Goal: Transaction & Acquisition: Purchase product/service

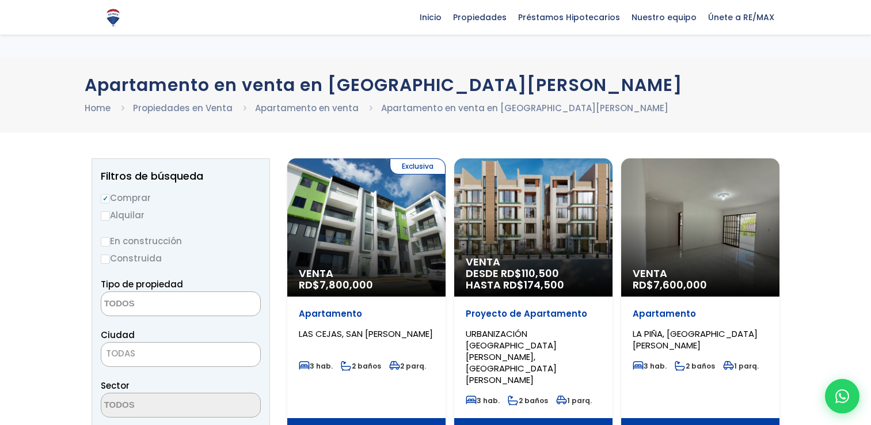
select select
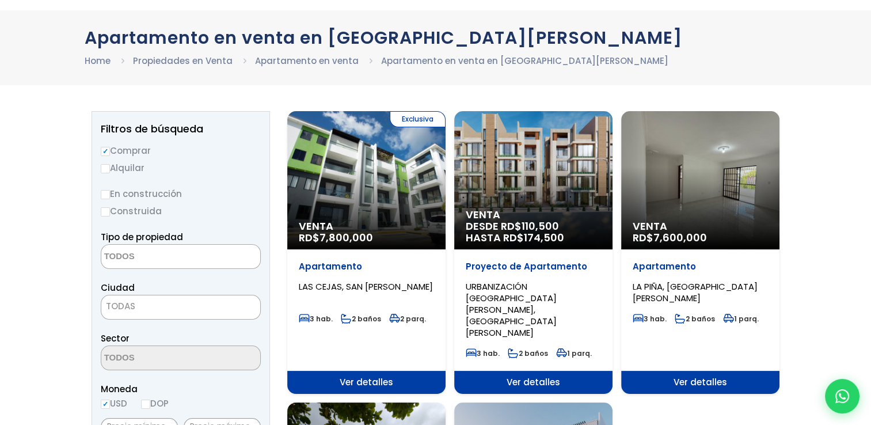
scroll to position [40, 0]
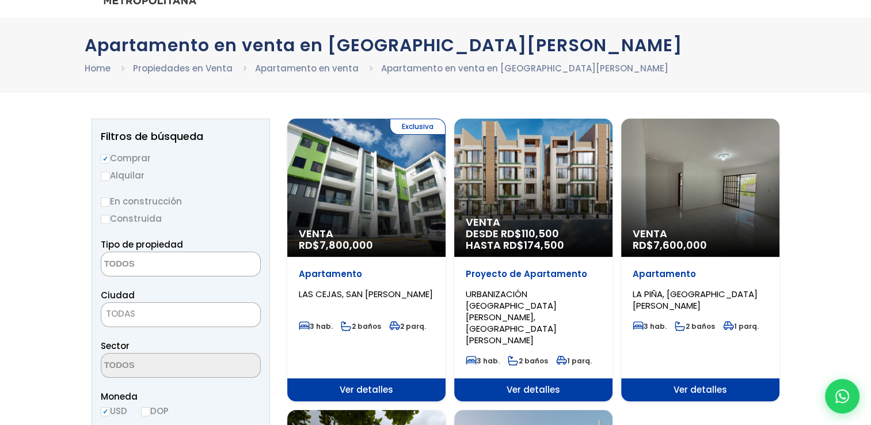
click at [716, 215] on div "Venta RD$ 7,600,000" at bounding box center [700, 188] width 158 height 138
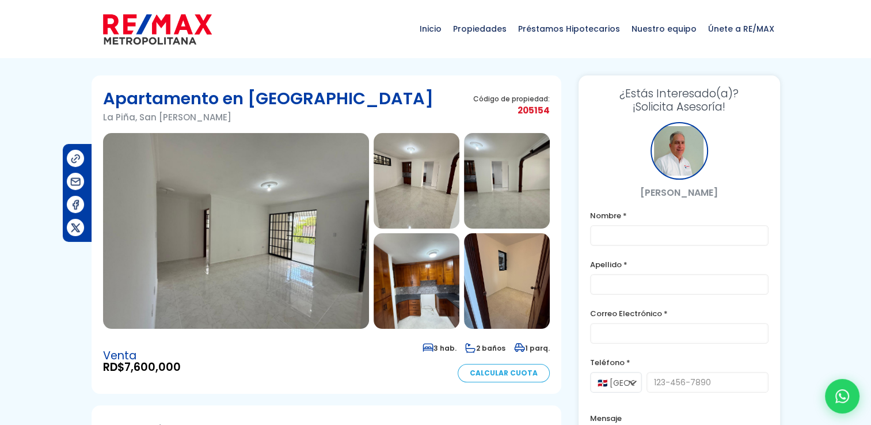
click at [254, 245] on img at bounding box center [236, 231] width 266 height 196
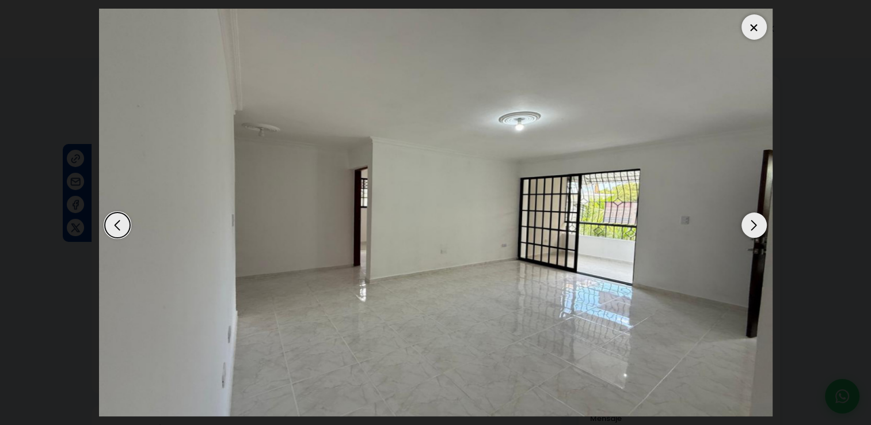
click at [753, 226] on div "Next slide" at bounding box center [754, 224] width 25 height 25
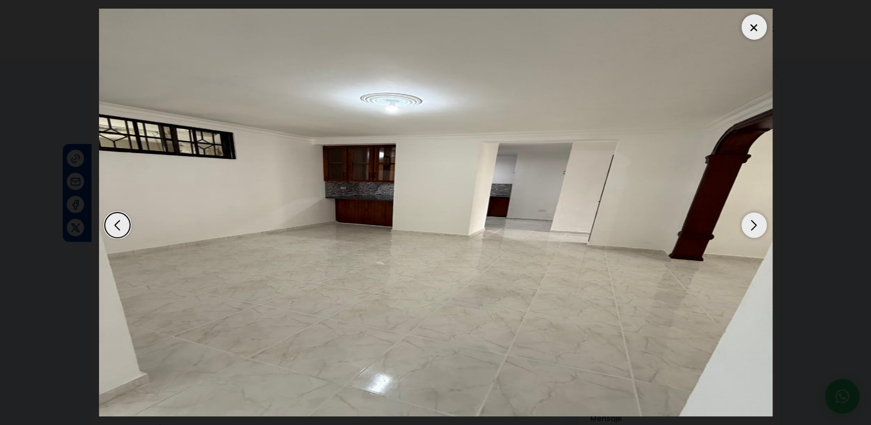
click at [753, 226] on div "Next slide" at bounding box center [754, 224] width 25 height 25
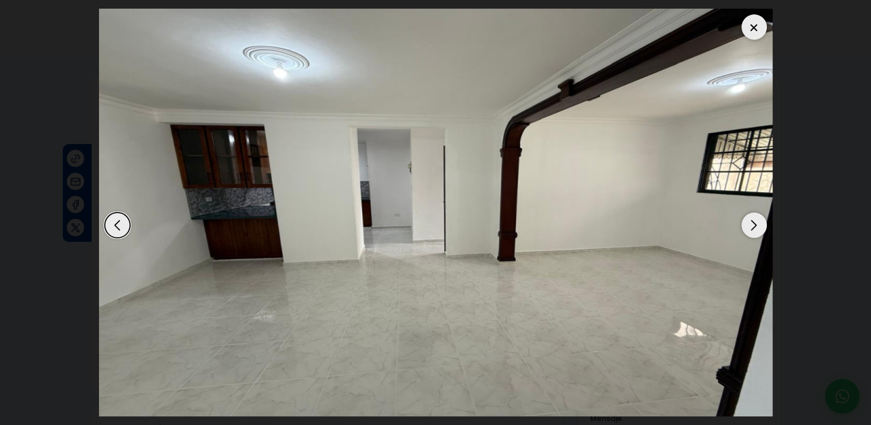
click at [753, 226] on div "Next slide" at bounding box center [754, 224] width 25 height 25
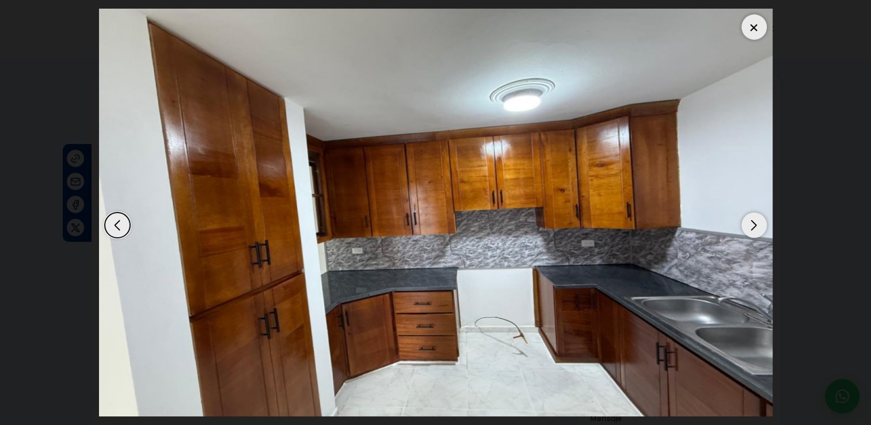
click at [753, 226] on div "Next slide" at bounding box center [754, 224] width 25 height 25
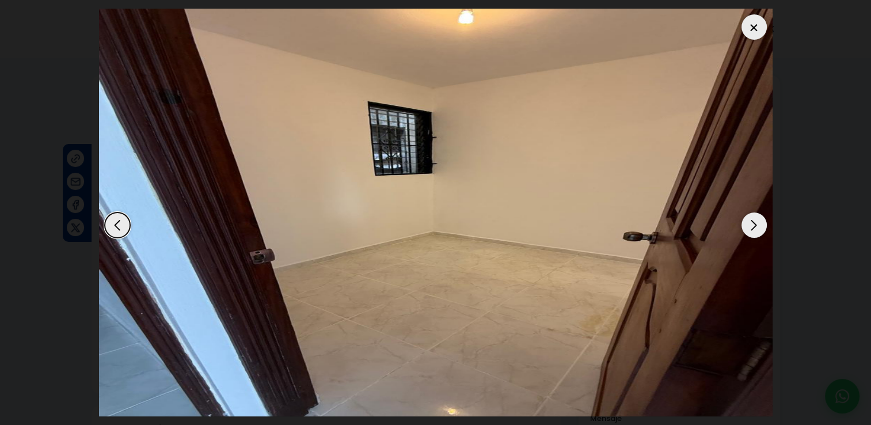
click at [753, 226] on div "Next slide" at bounding box center [754, 224] width 25 height 25
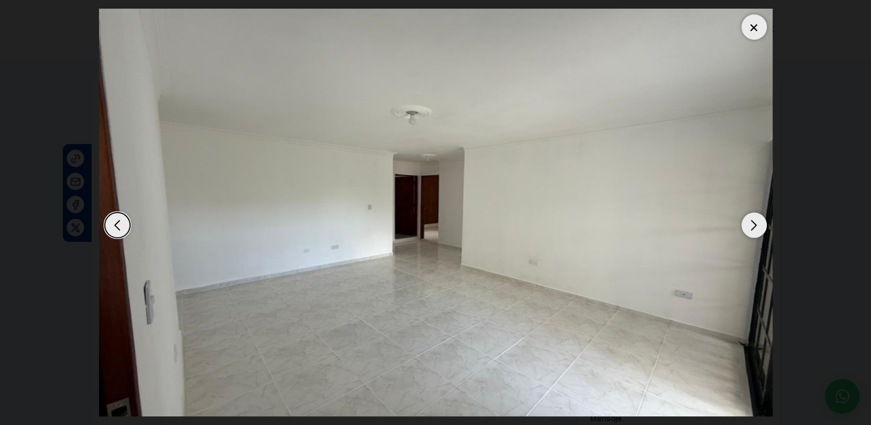
click at [753, 226] on div "Next slide" at bounding box center [754, 224] width 25 height 25
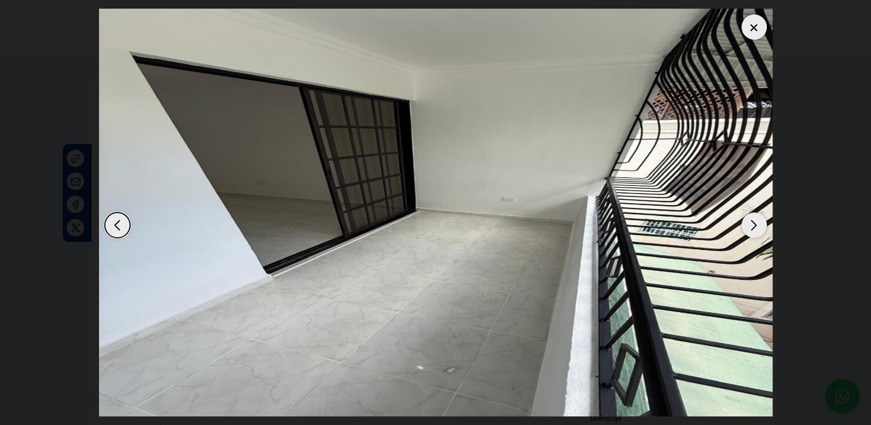
click at [753, 226] on div "Next slide" at bounding box center [754, 224] width 25 height 25
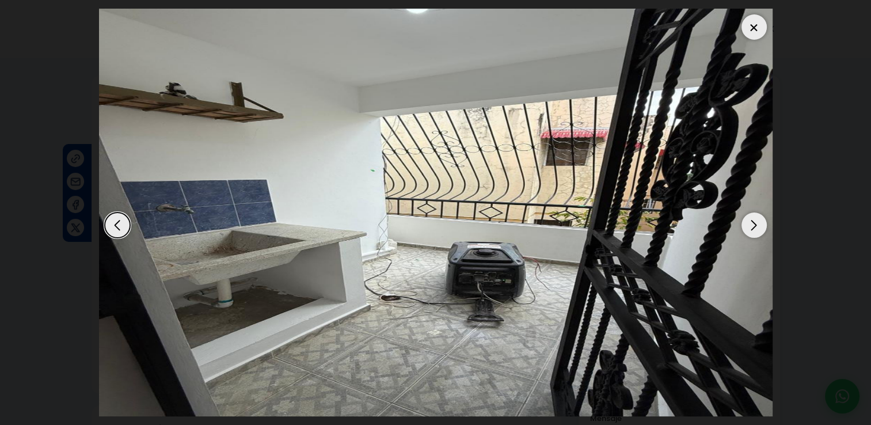
click at [753, 226] on div "Next slide" at bounding box center [754, 224] width 25 height 25
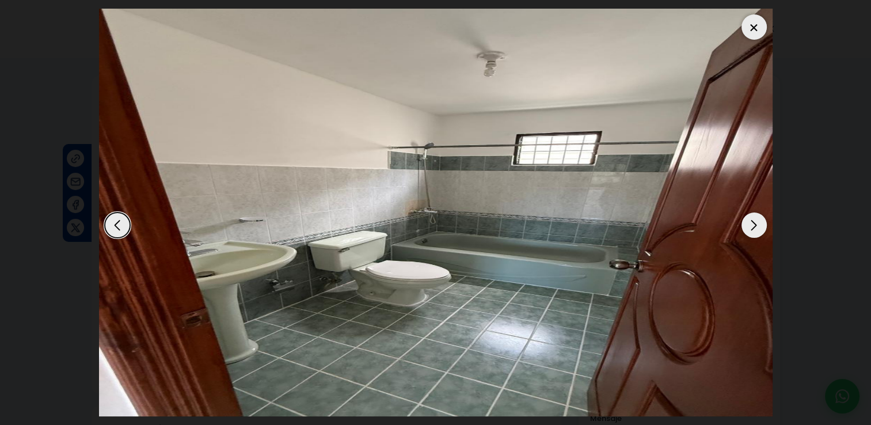
click at [753, 226] on div "Next slide" at bounding box center [754, 224] width 25 height 25
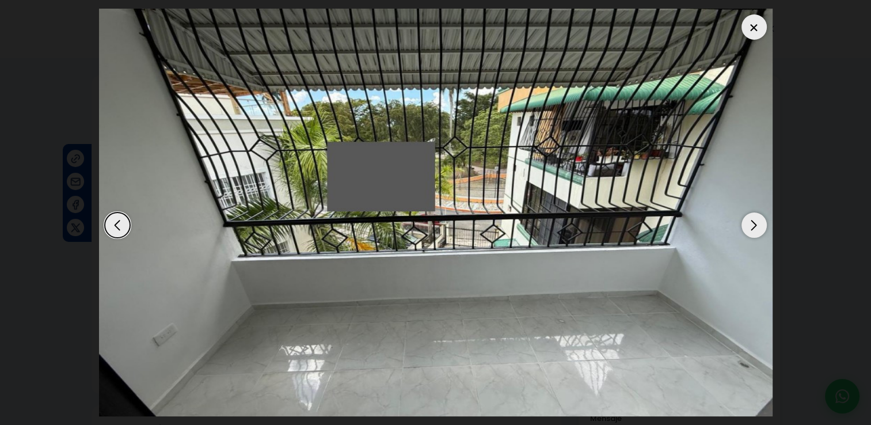
click at [753, 226] on div "Next slide" at bounding box center [754, 224] width 25 height 25
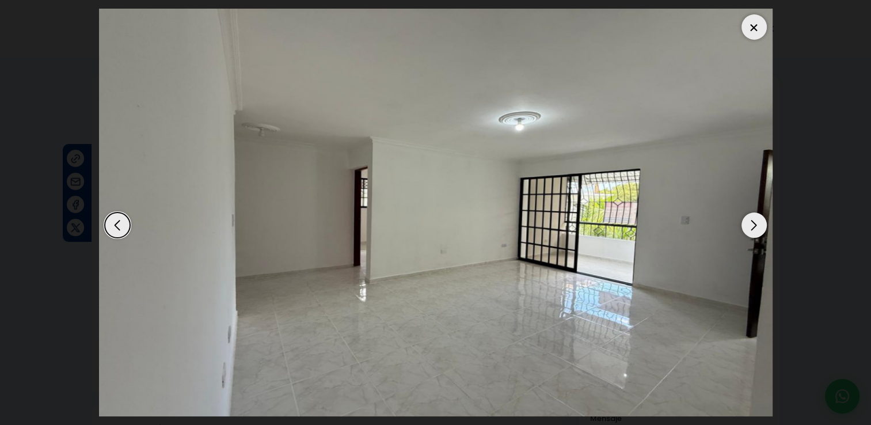
click at [753, 226] on div "Next slide" at bounding box center [754, 224] width 25 height 25
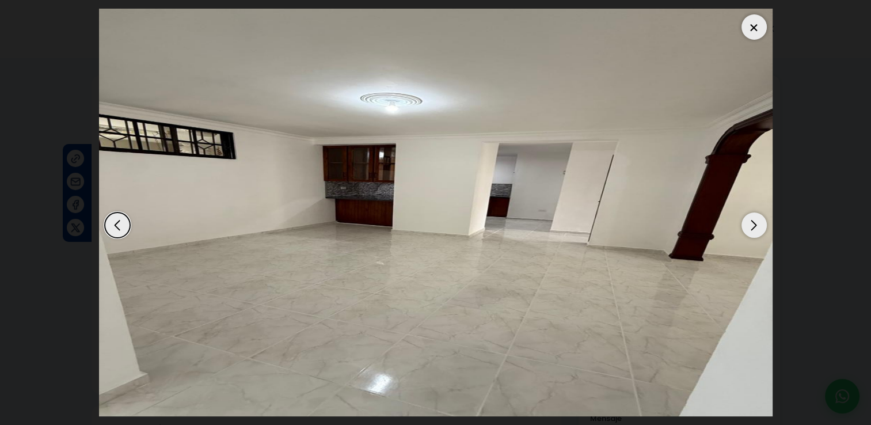
click at [753, 226] on div "Next slide" at bounding box center [754, 224] width 25 height 25
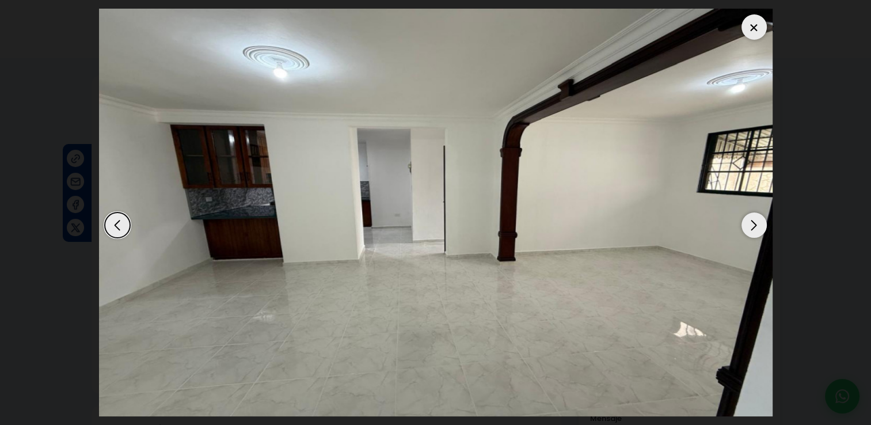
click at [753, 226] on div "Next slide" at bounding box center [754, 224] width 25 height 25
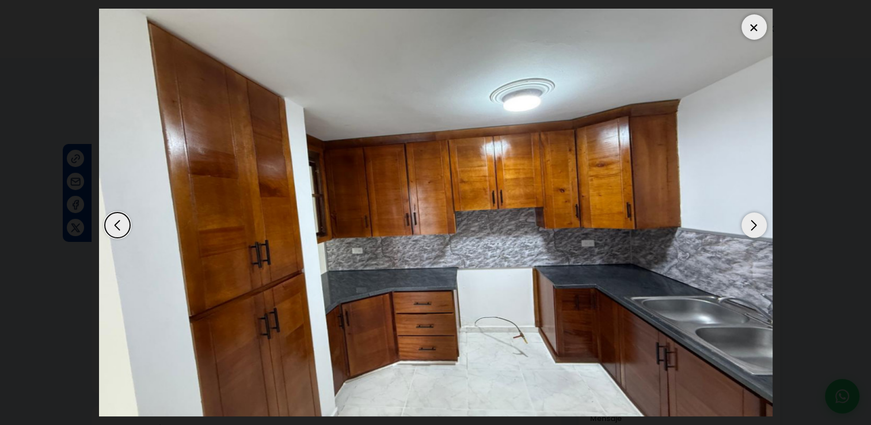
click at [759, 31] on div at bounding box center [754, 26] width 25 height 25
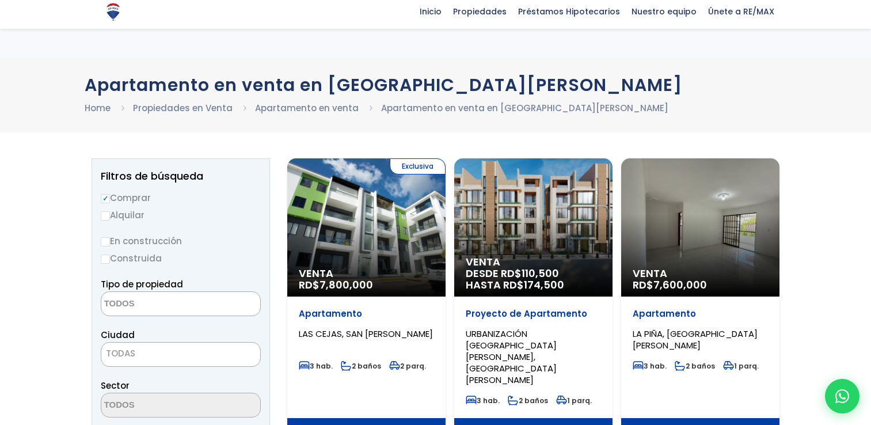
select select
